Goal: Find specific page/section: Find specific page/section

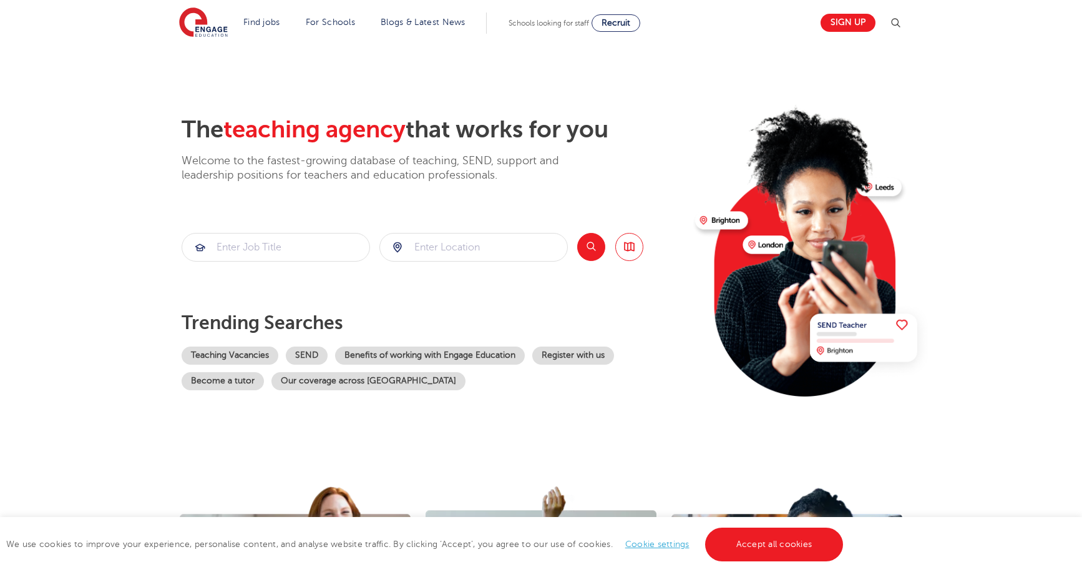
scroll to position [6, 0]
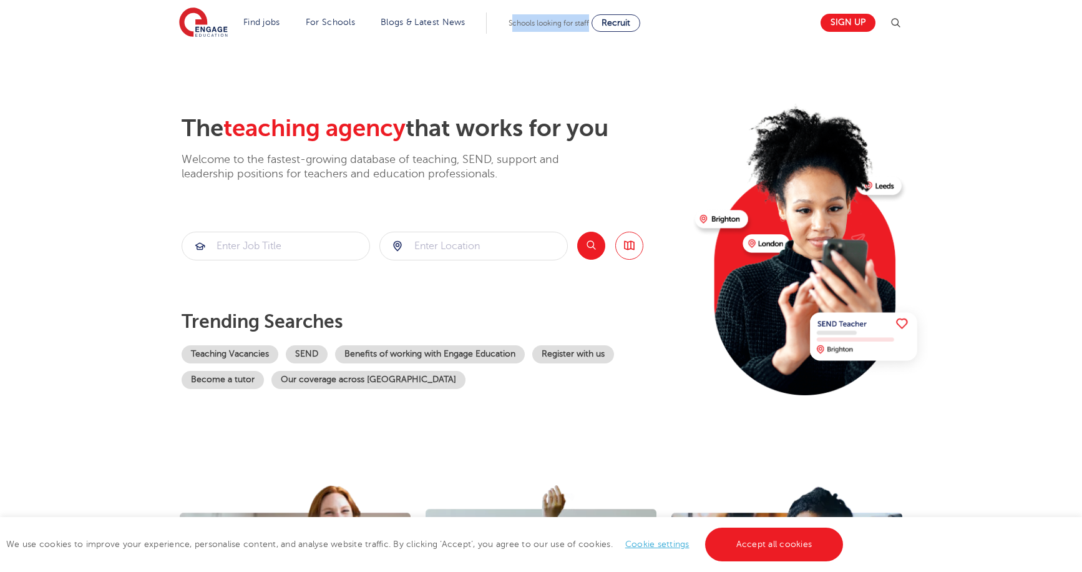
drag, startPoint x: 512, startPoint y: 22, endPoint x: 590, endPoint y: 20, distance: 78.7
click at [589, 20] on span "Schools looking for staff" at bounding box center [549, 23] width 81 height 9
click at [609, 20] on span "Recruit" at bounding box center [616, 22] width 29 height 9
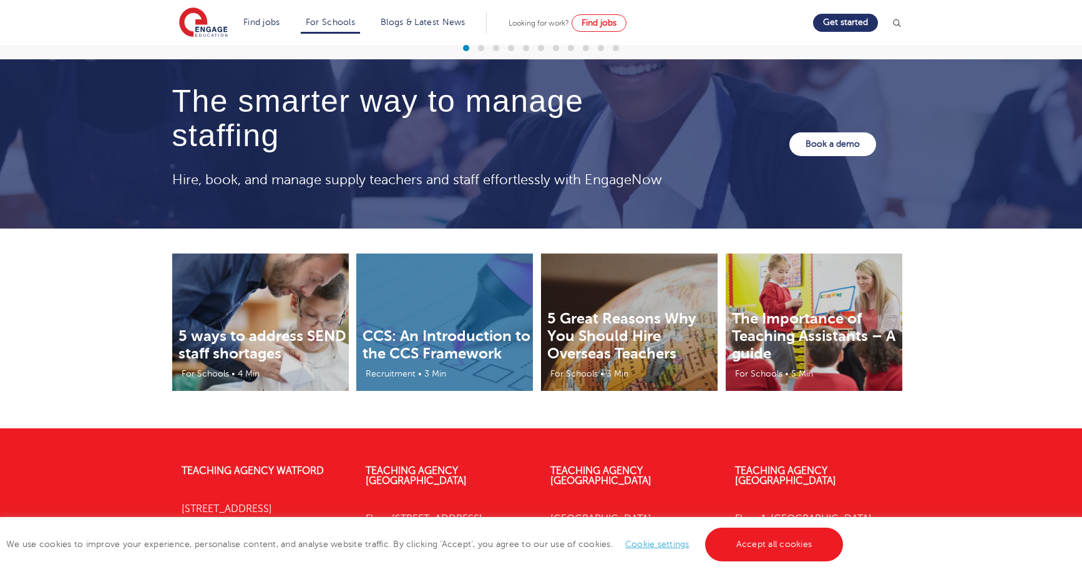
scroll to position [4074, 0]
